Goal: Information Seeking & Learning: Learn about a topic

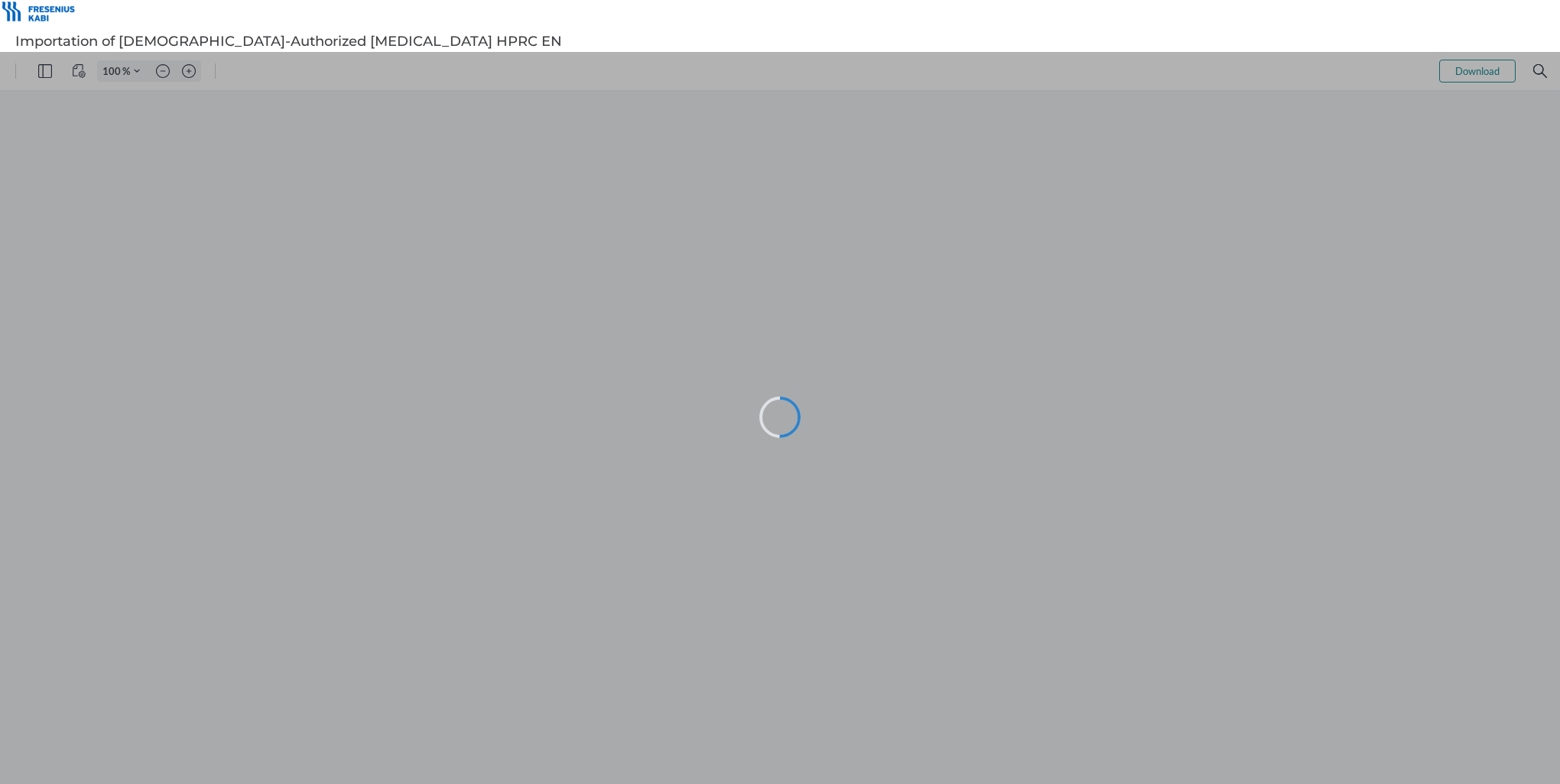
type input "114"
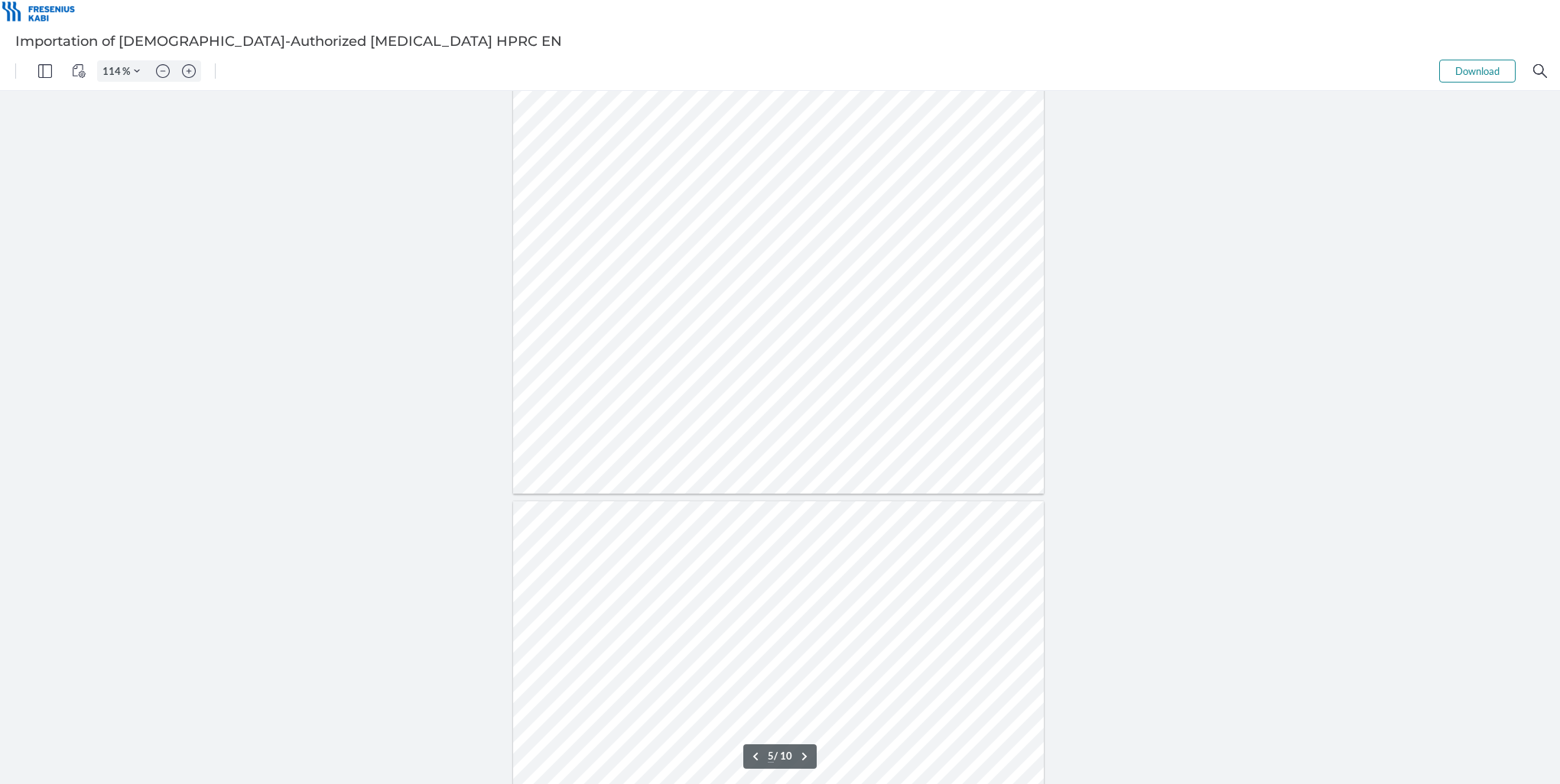
scroll to position [2674, 0]
type input "6"
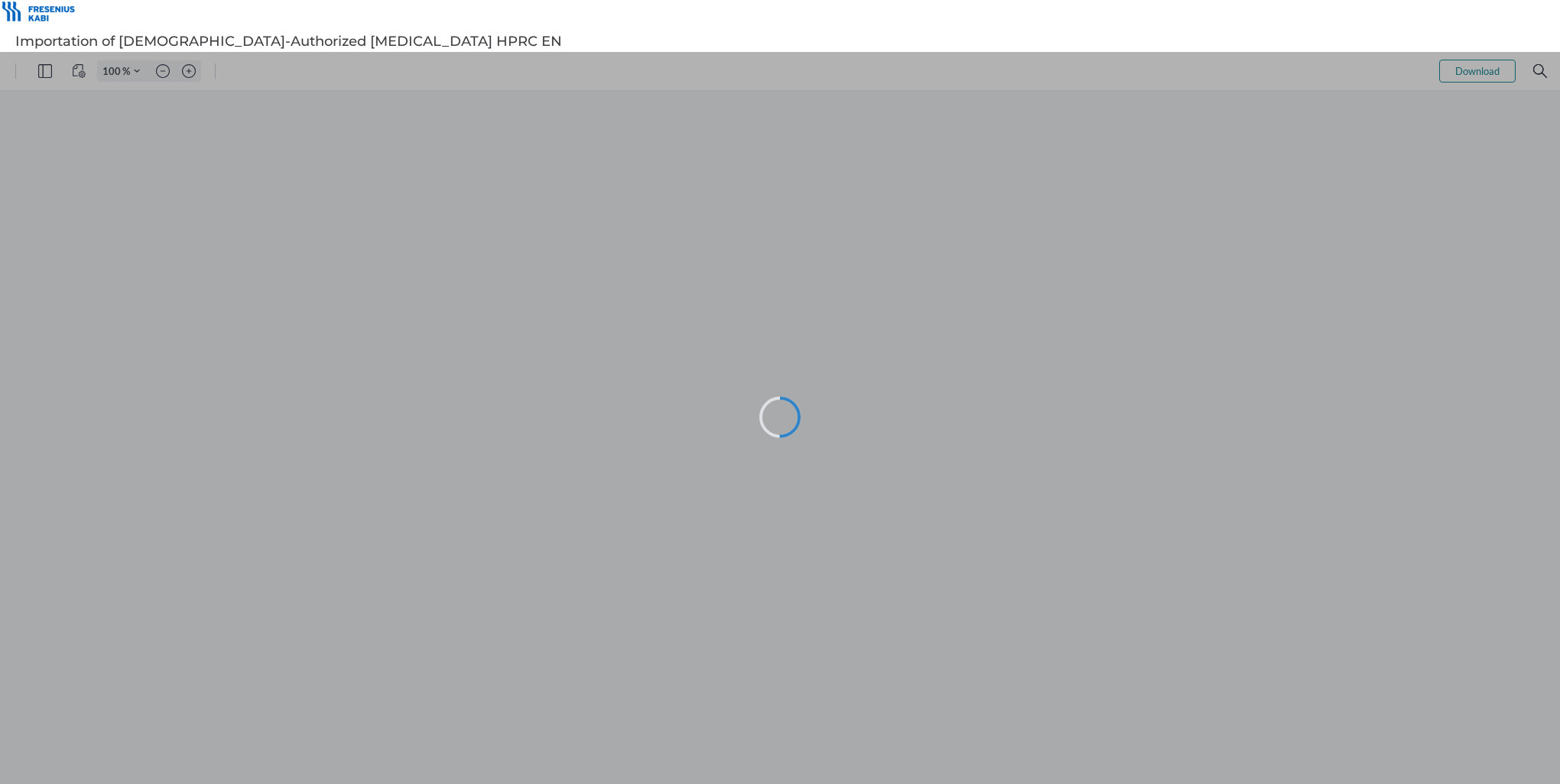
type input "114"
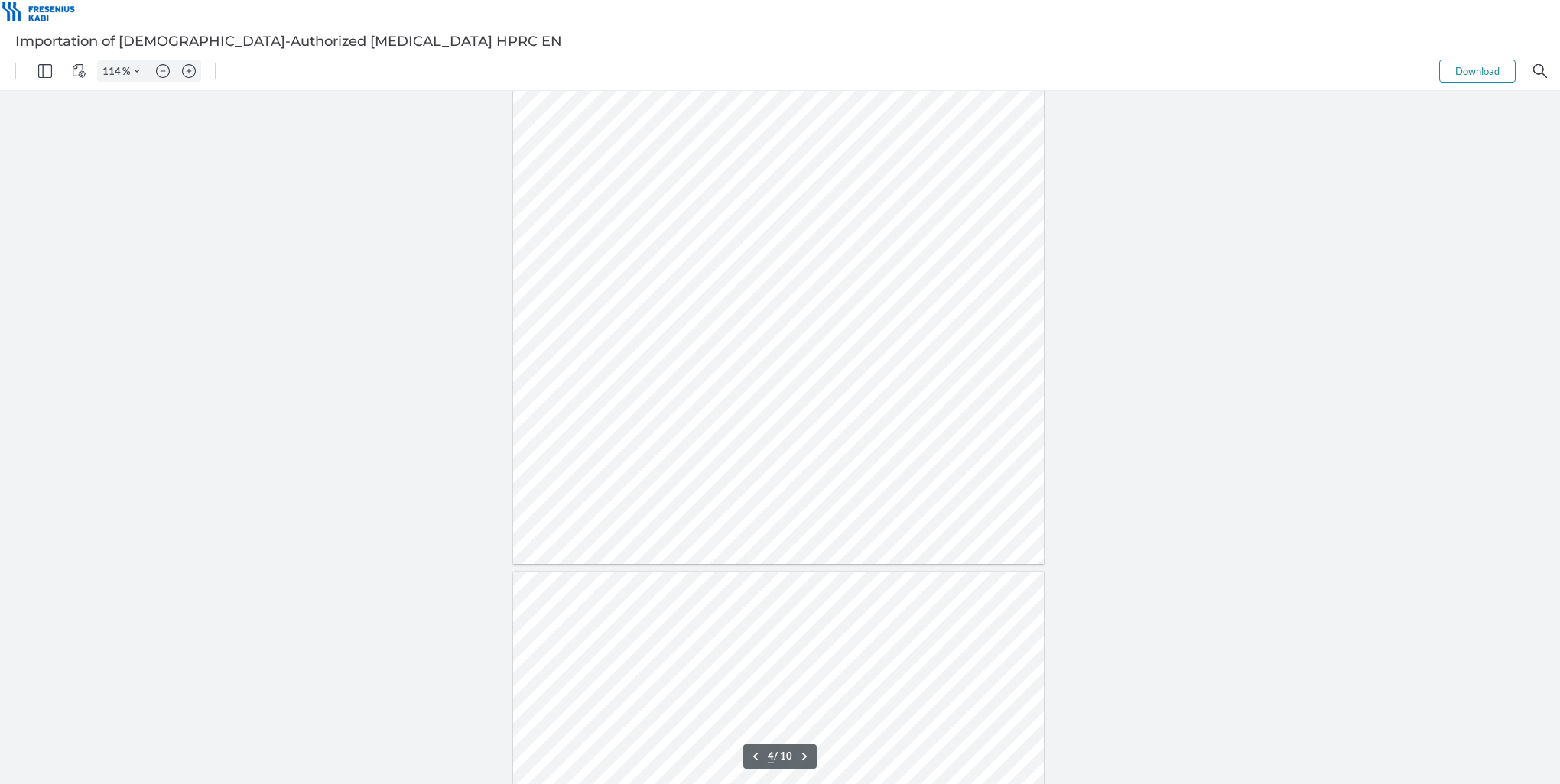
scroll to position [1986, 0]
type input "5"
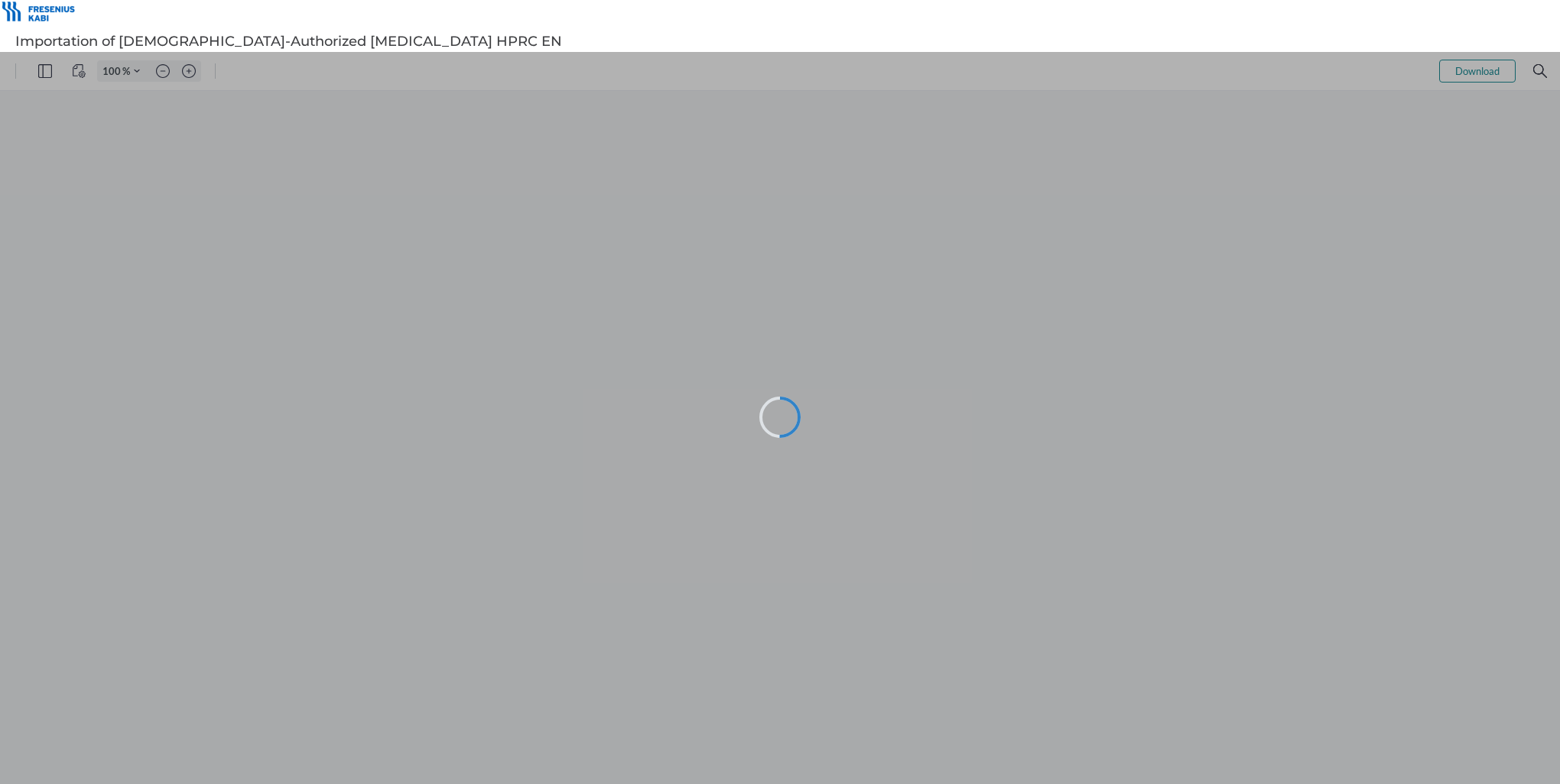
type input "114"
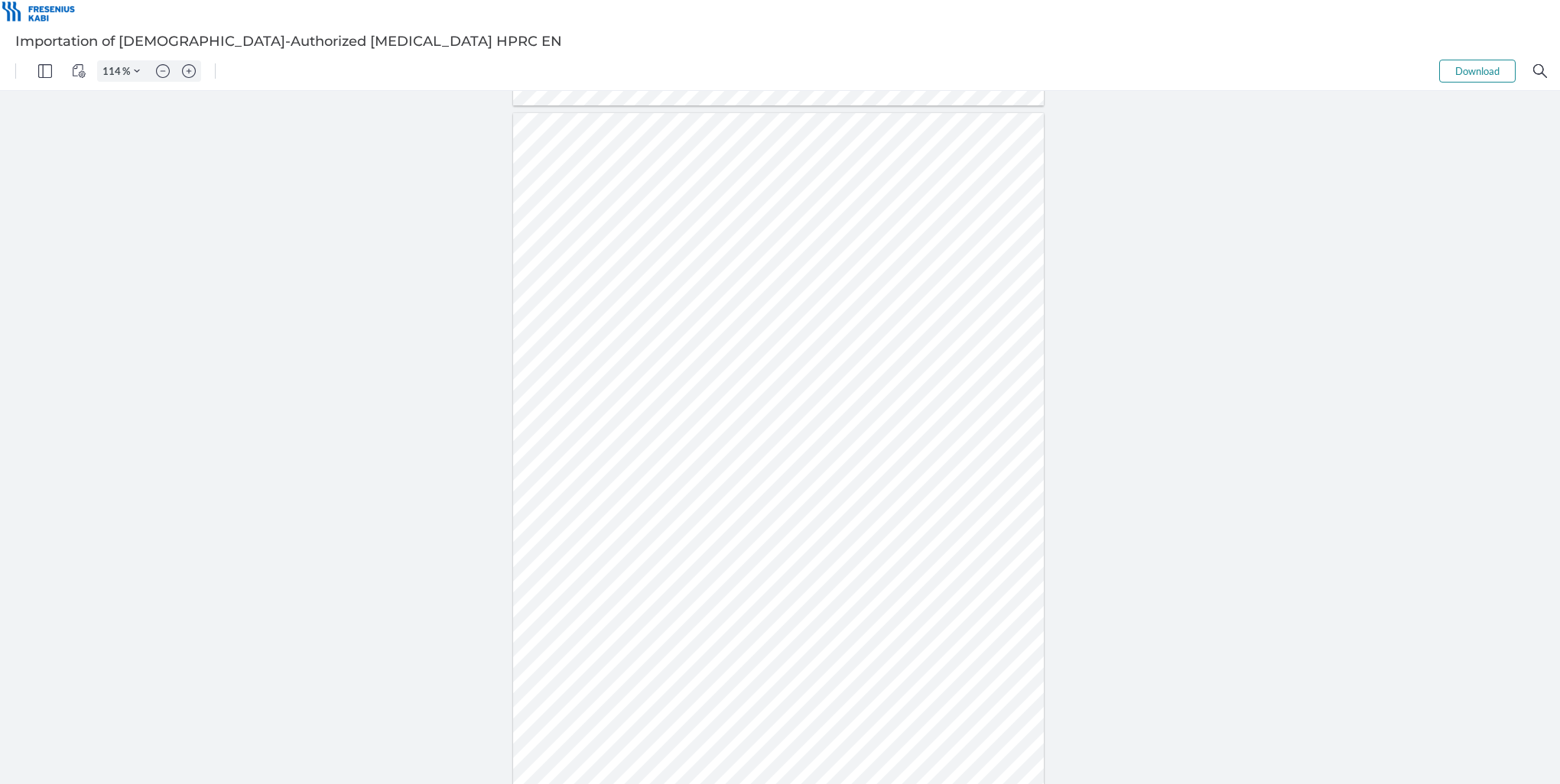
scroll to position [2216, 0]
type input "5"
